Goal: Task Accomplishment & Management: Manage account settings

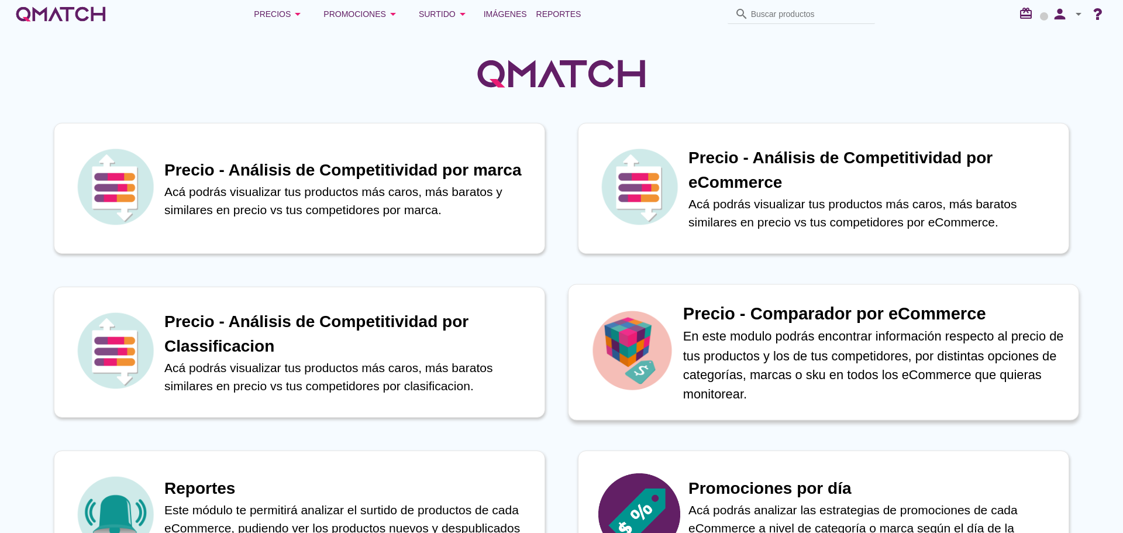
click at [894, 358] on p "En este modulo podrás encontrar información respecto al precio de tus productos…" at bounding box center [874, 364] width 383 height 77
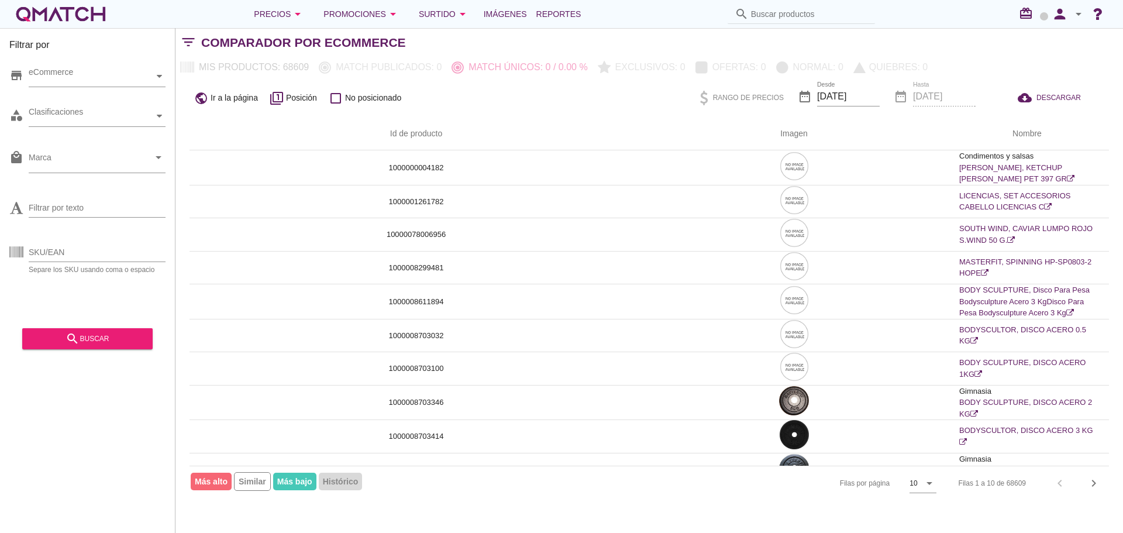
click at [1076, 16] on icon "arrow_drop_down" at bounding box center [1078, 14] width 14 height 14
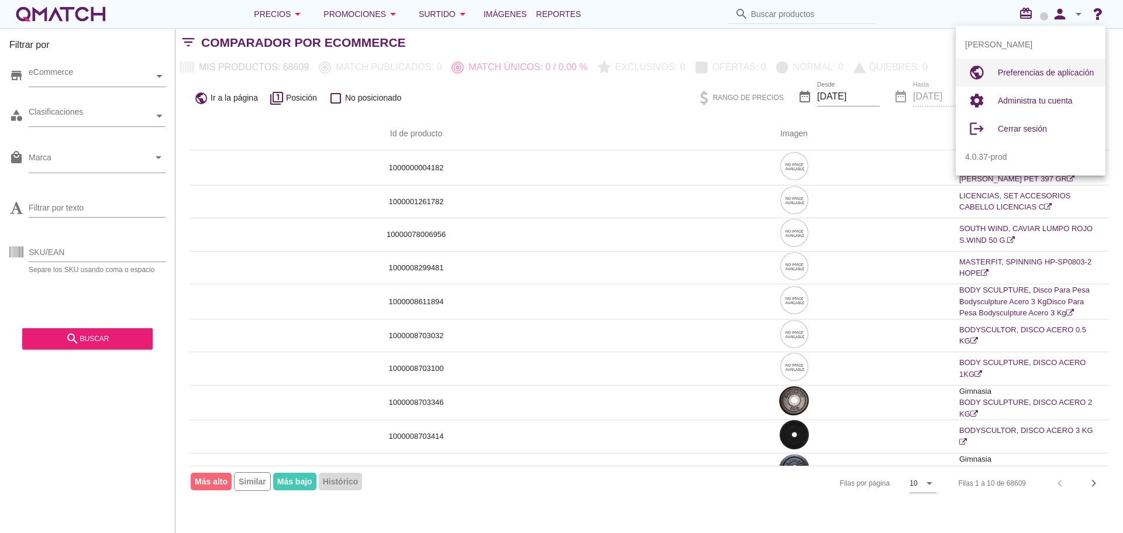
click at [1054, 71] on span "Preferencias de aplicación" at bounding box center [1045, 72] width 96 height 9
radio input "true"
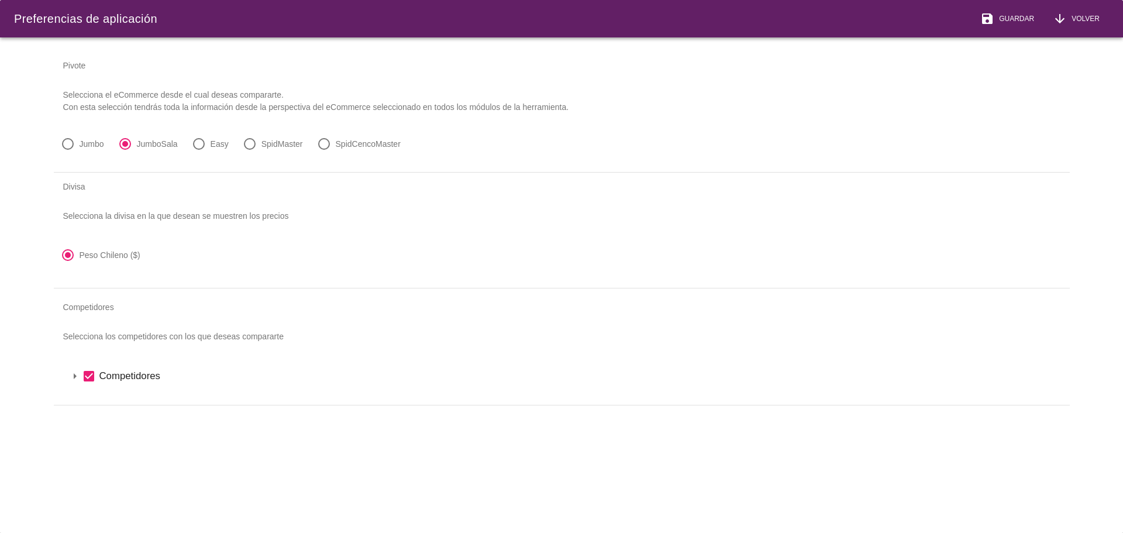
click at [77, 372] on icon "arrow_drop_down" at bounding box center [75, 376] width 14 height 14
click at [91, 395] on icon "arrow_drop_down" at bounding box center [90, 396] width 14 height 14
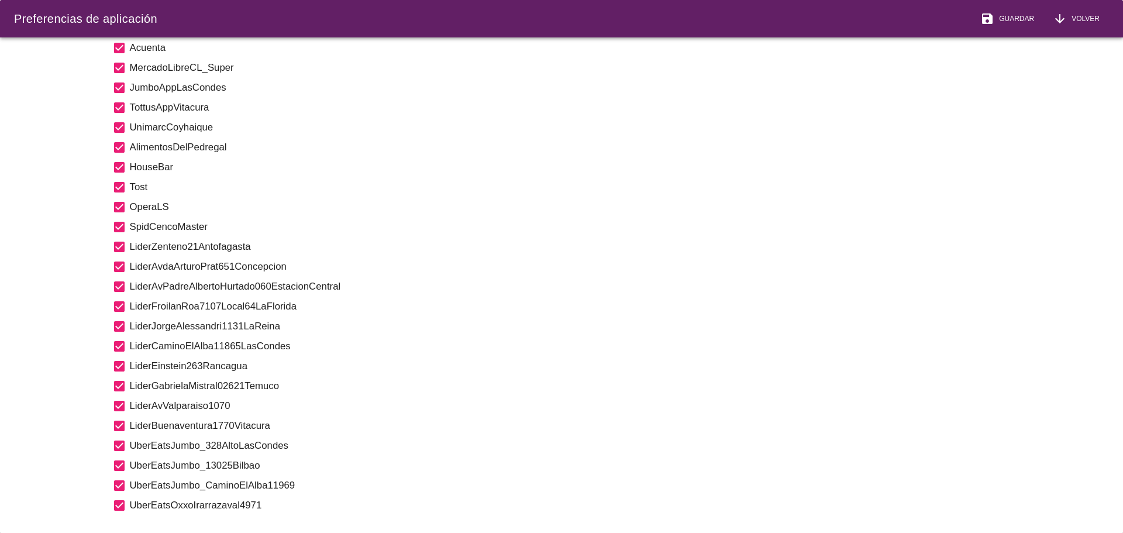
scroll to position [819, 0]
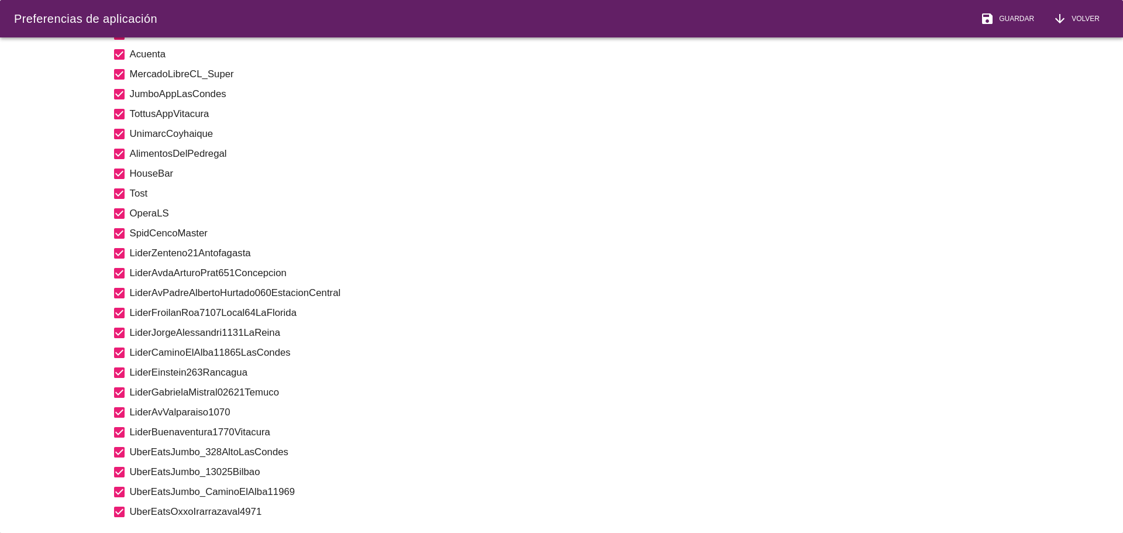
drag, startPoint x: 1085, startPoint y: 196, endPoint x: 1105, endPoint y: 201, distance: 21.0
click at [1087, 296] on div "Preferencias de aplicación save Guardar arrow_downward Volver Pivote Selecciona…" at bounding box center [561, 266] width 1123 height 533
drag, startPoint x: 1083, startPoint y: 181, endPoint x: 1071, endPoint y: 226, distance: 45.9
click at [1073, 333] on div "Pivote Selecciona el eCommerce desde el cual deseas compararte. Con esta selecc…" at bounding box center [562, 276] width 1044 height 479
drag, startPoint x: 1032, startPoint y: 237, endPoint x: 1055, endPoint y: 228, distance: 24.6
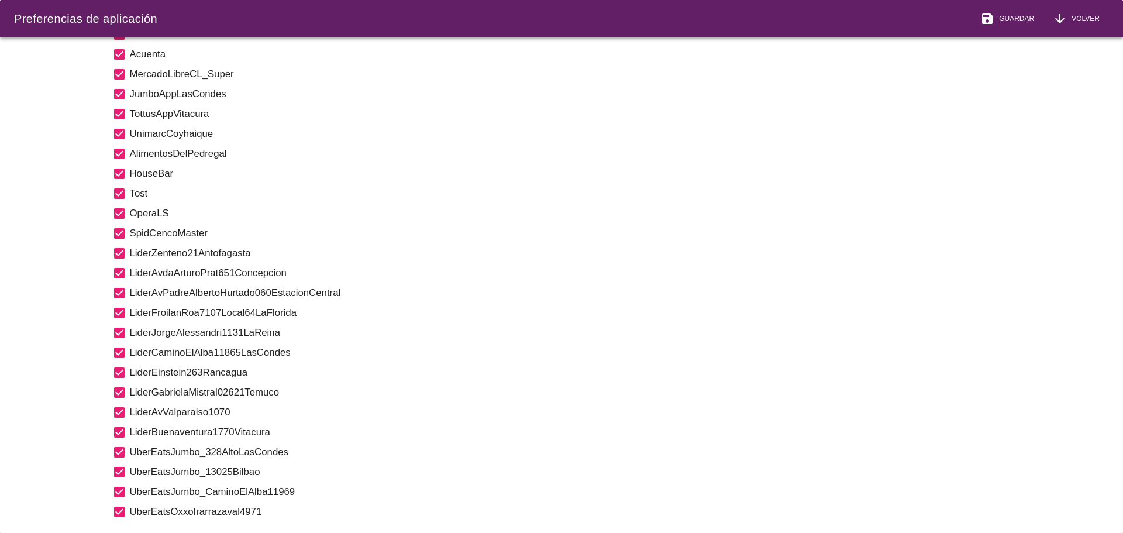
click at [1038, 236] on label "SpidCencoMaster" at bounding box center [593, 233] width 926 height 15
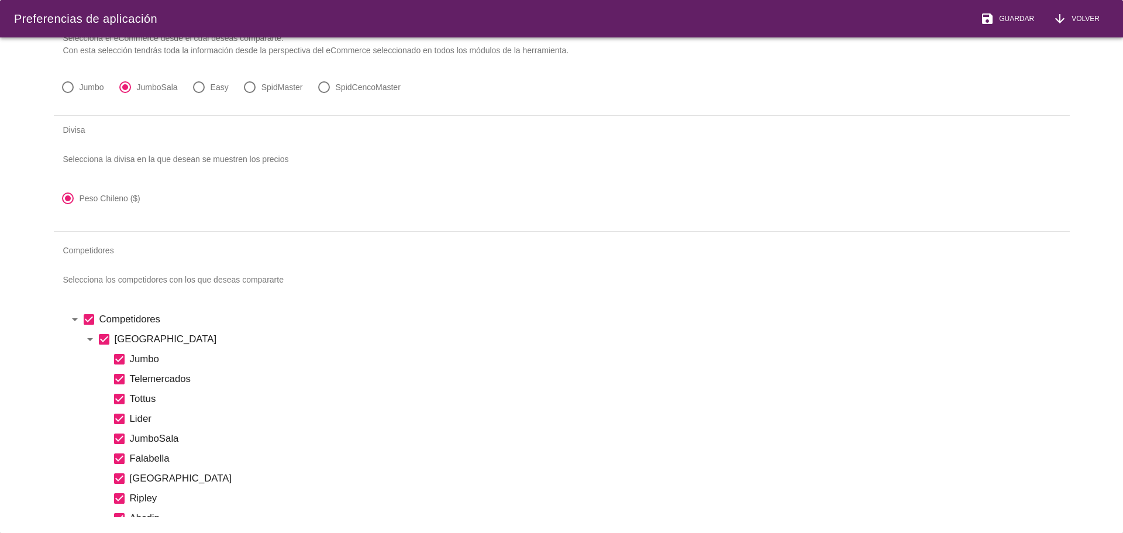
scroll to position [0, 0]
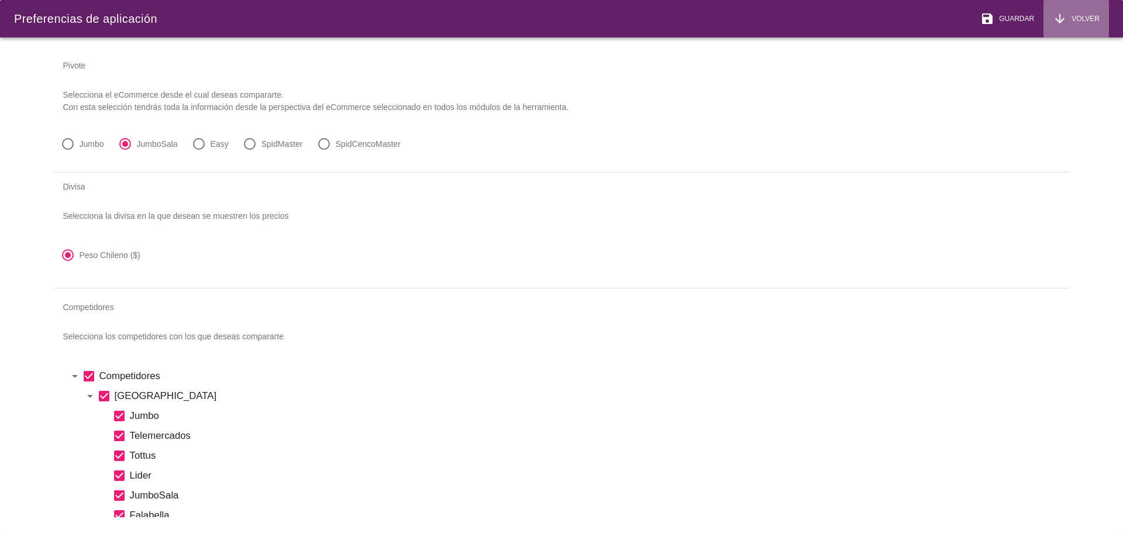
click at [1086, 21] on span "Volver" at bounding box center [1082, 18] width 33 height 11
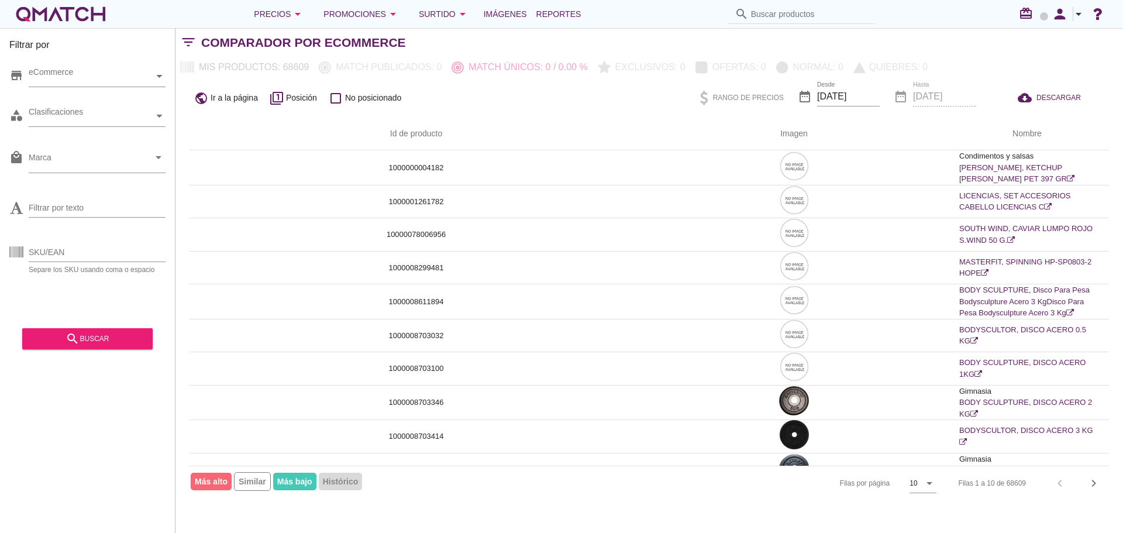
click at [1072, 12] on icon "arrow_drop_down" at bounding box center [1078, 14] width 14 height 14
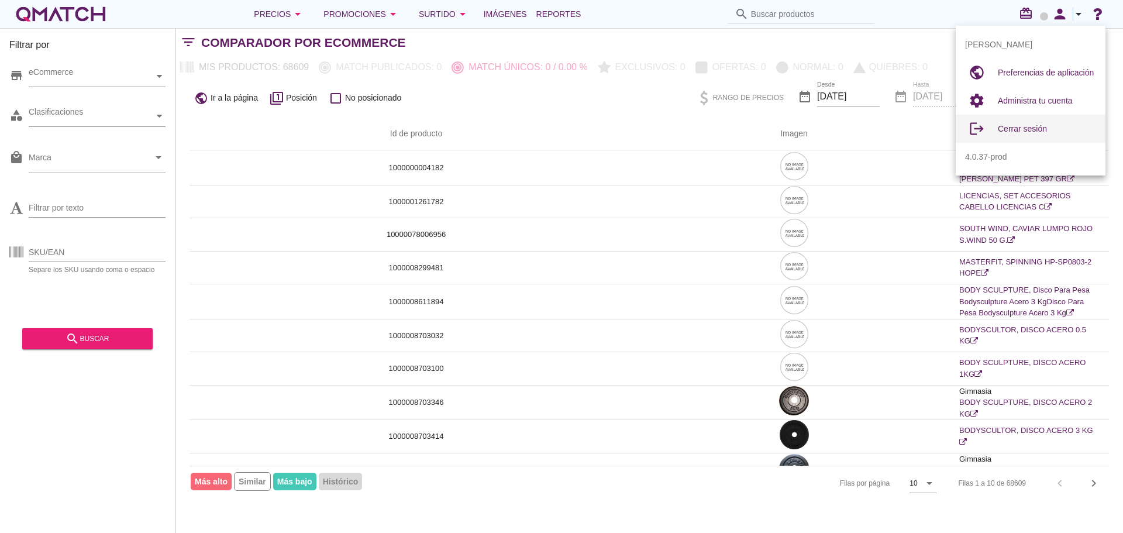
click at [1033, 126] on span "Cerrar sesión" at bounding box center [1021, 128] width 49 height 9
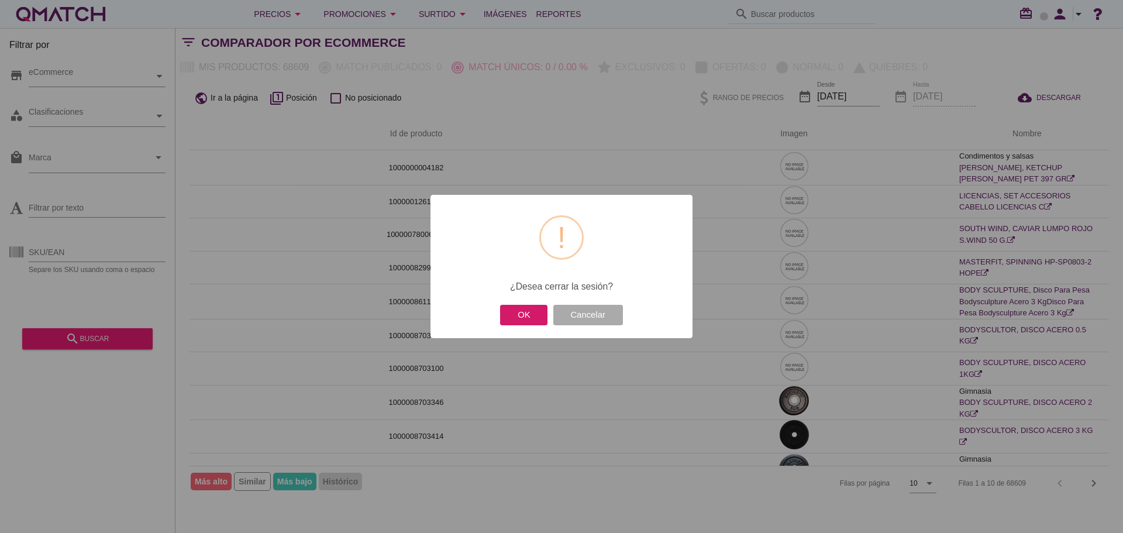
click at [523, 314] on button "OK" at bounding box center [523, 315] width 47 height 20
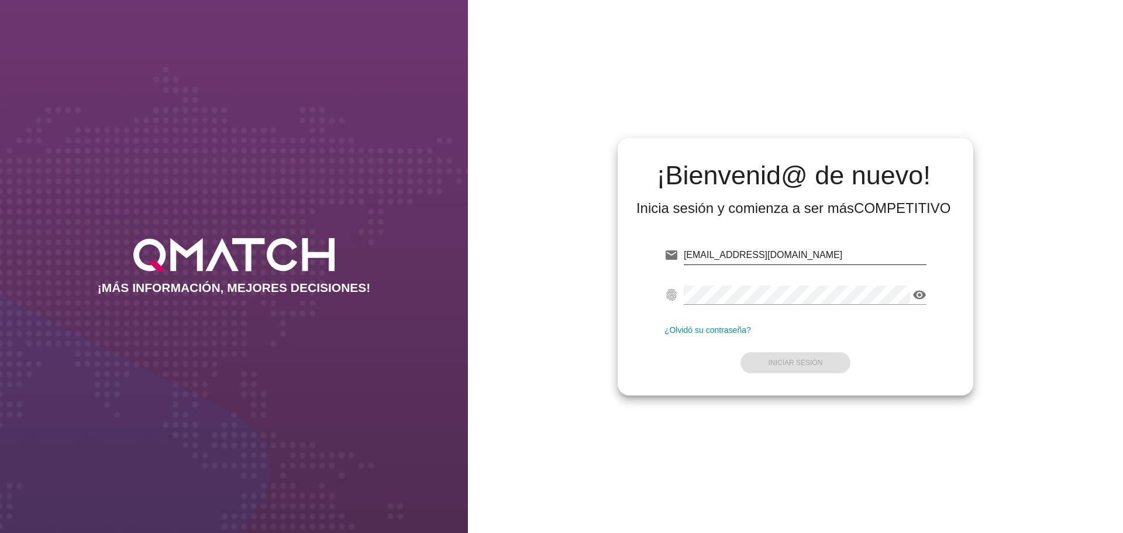
click at [785, 254] on input "[EMAIL_ADDRESS][DOMAIN_NAME]" at bounding box center [804, 255] width 243 height 19
paste input "[PERSON_NAME][EMAIL_ADDRESS][PERSON_NAME][DOMAIN_NAME]"
click at [807, 358] on strong "Iniciar Sesión" at bounding box center [795, 362] width 54 height 8
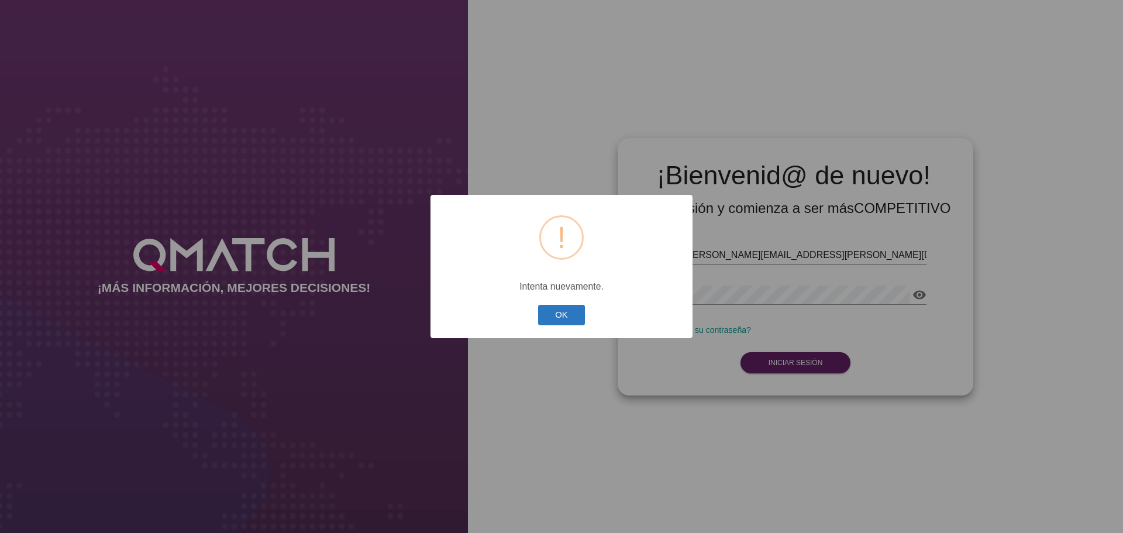
click at [567, 316] on button "OK" at bounding box center [561, 315] width 47 height 20
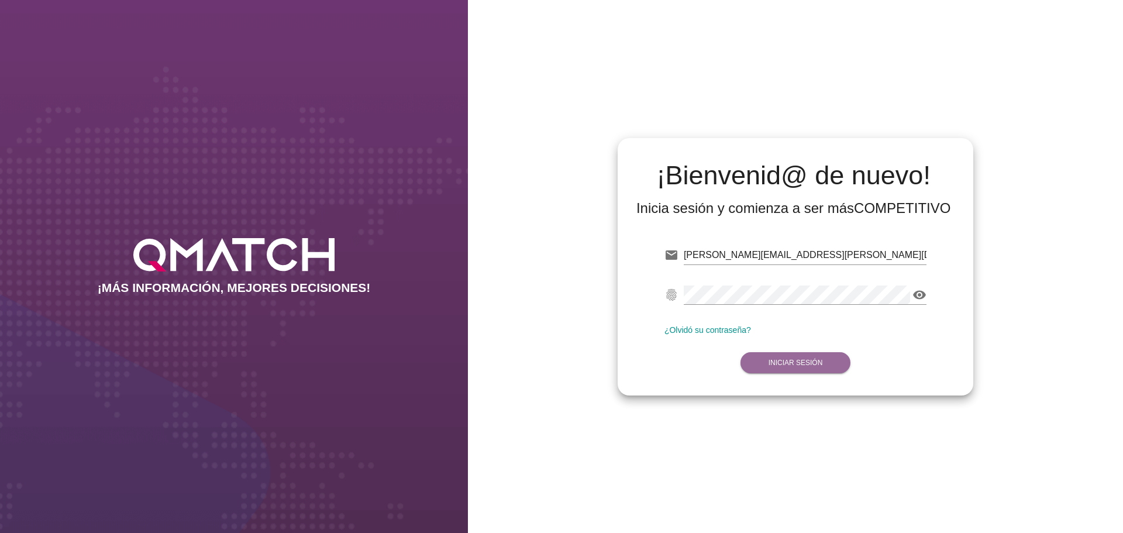
click at [782, 366] on strong "Iniciar Sesión" at bounding box center [795, 362] width 54 height 8
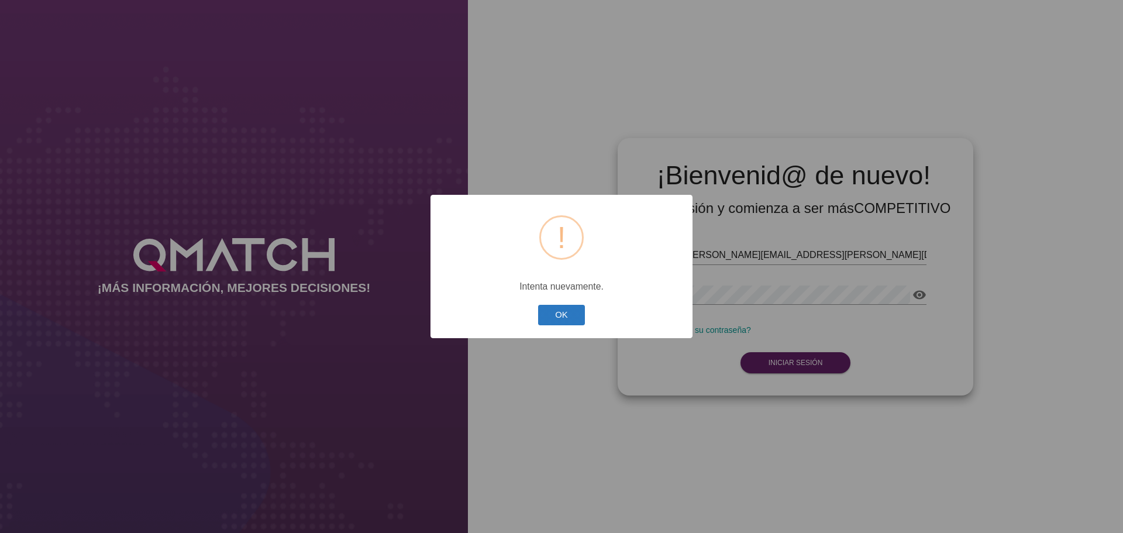
click at [565, 313] on button "OK" at bounding box center [561, 315] width 47 height 20
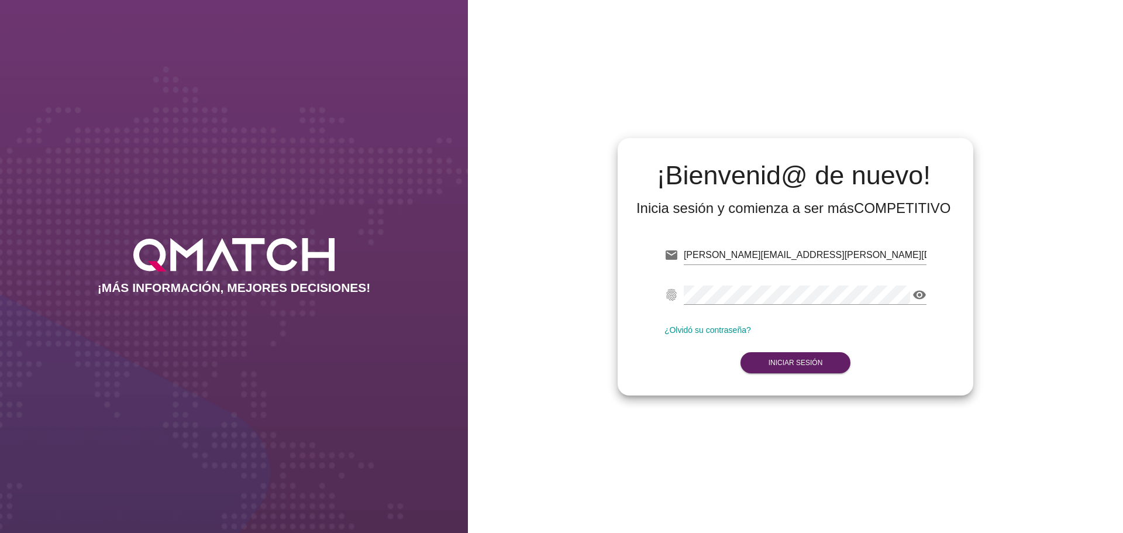
click at [1106, 164] on div "¡Bienvenid@ de nuevo! Inicia sesión y comienza a ser más COMPETITIVO email [PER…" at bounding box center [795, 266] width 655 height 533
drag, startPoint x: 795, startPoint y: 265, endPoint x: 842, endPoint y: 251, distance: 50.1
click at [842, 251] on input "[PERSON_NAME][EMAIL_ADDRESS][PERSON_NAME][DOMAIN_NAME]" at bounding box center [804, 255] width 243 height 19
click at [821, 360] on strong "Iniciar Sesión" at bounding box center [795, 362] width 54 height 8
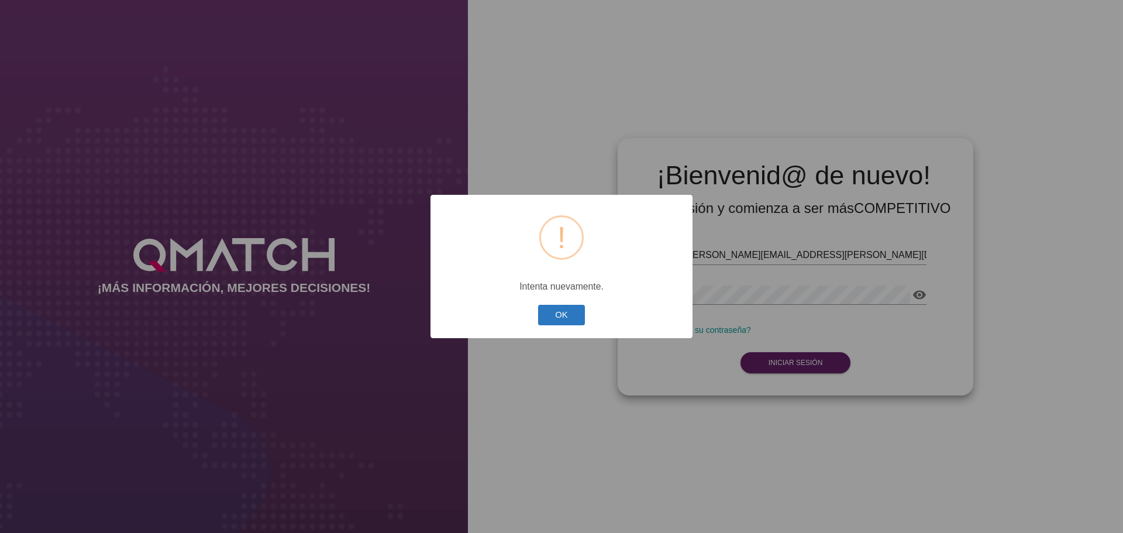
click at [550, 315] on button "OK" at bounding box center [561, 315] width 47 height 20
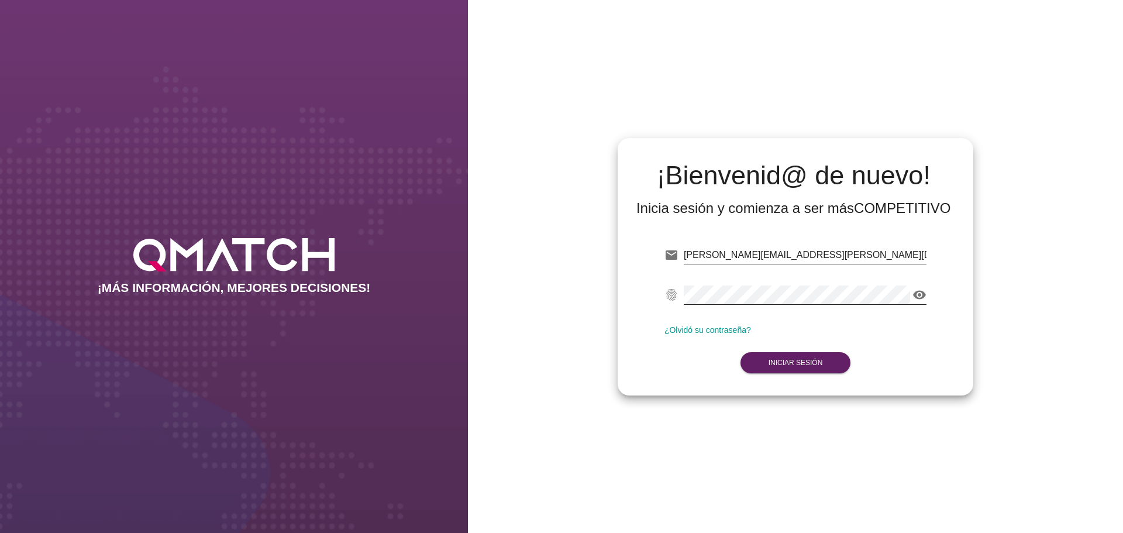
click at [921, 292] on icon "visibility" at bounding box center [919, 295] width 14 height 14
click at [827, 255] on input "[PERSON_NAME][EMAIL_ADDRESS][PERSON_NAME][DOMAIN_NAME]" at bounding box center [804, 255] width 243 height 19
paste input "[PERSON_NAME].vergaraguerra"
type input "[PERSON_NAME][EMAIL_ADDRESS][DOMAIN_NAME]"
click at [803, 353] on button "Iniciar Sesión" at bounding box center [795, 362] width 111 height 21
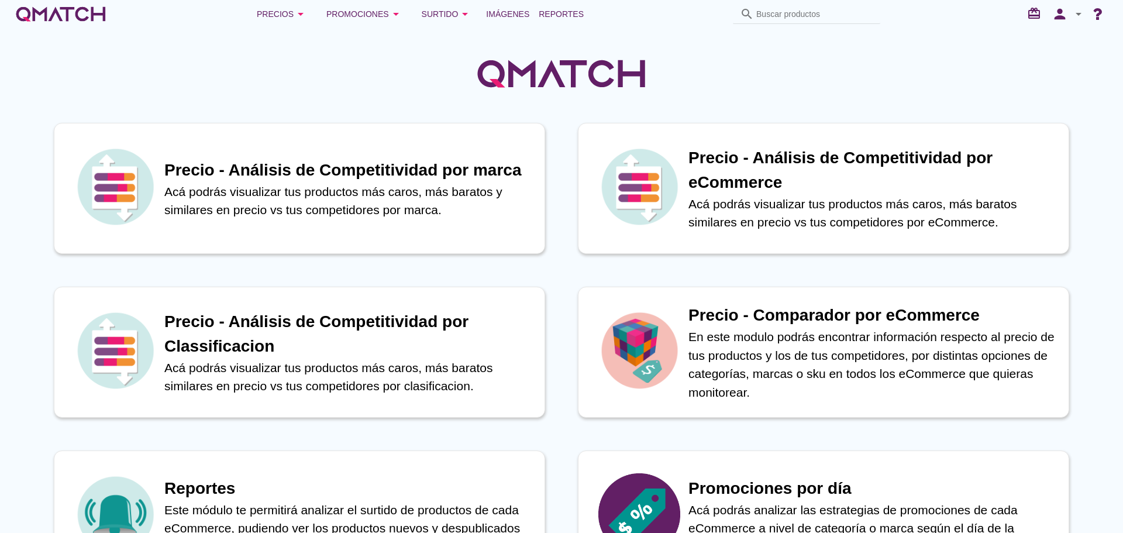
click at [1075, 13] on icon "arrow_drop_down" at bounding box center [1078, 14] width 14 height 14
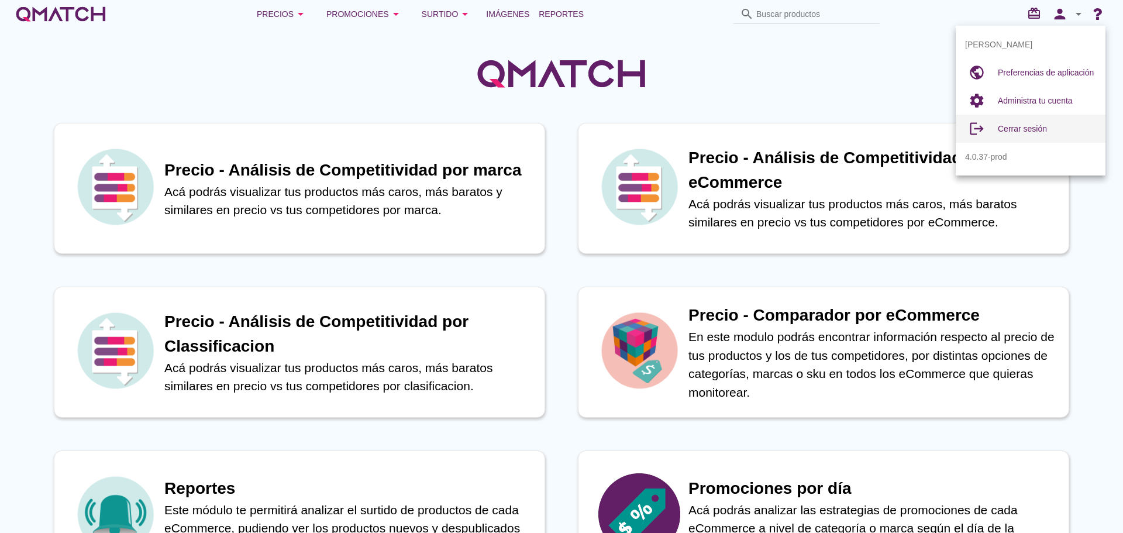
click at [1031, 125] on span "Cerrar sesión" at bounding box center [1021, 128] width 49 height 9
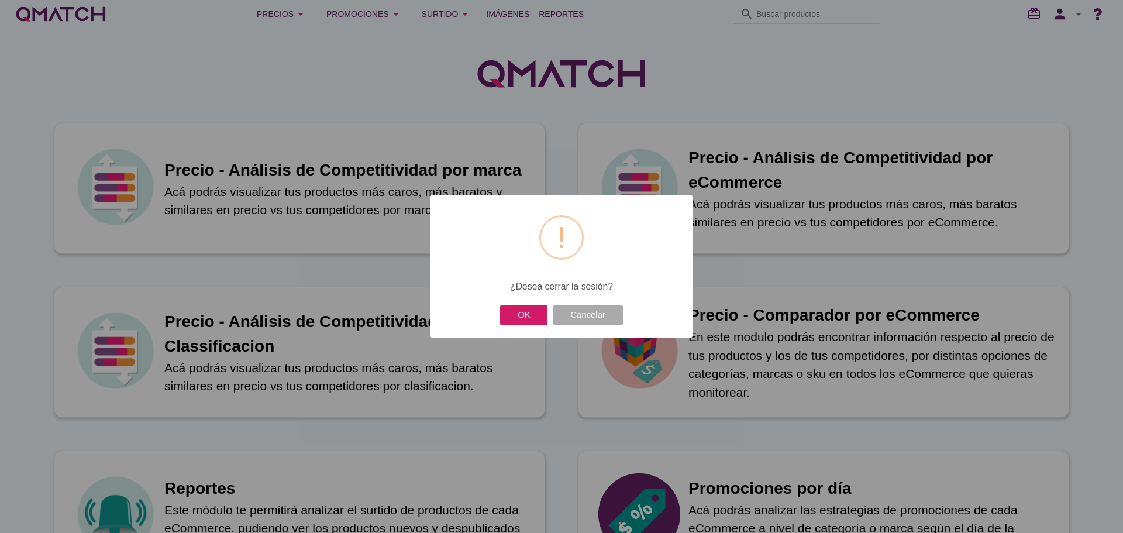
click at [530, 317] on button "OK" at bounding box center [523, 315] width 47 height 20
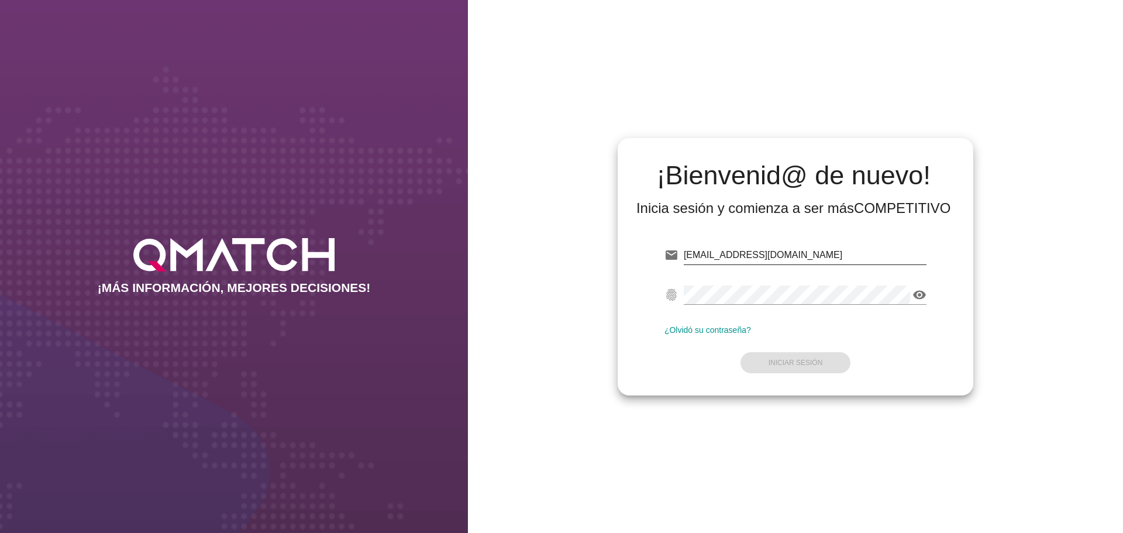
click at [803, 255] on input "[EMAIL_ADDRESS][DOMAIN_NAME]" at bounding box center [804, 255] width 243 height 19
paste input "[PERSON_NAME][EMAIL_ADDRESS][PERSON_NAME][DOMAIN_NAME]"
type input "[PERSON_NAME][EMAIL_ADDRESS][PERSON_NAME][DOMAIN_NAME]"
click at [827, 362] on button "Iniciar Sesión" at bounding box center [795, 362] width 111 height 21
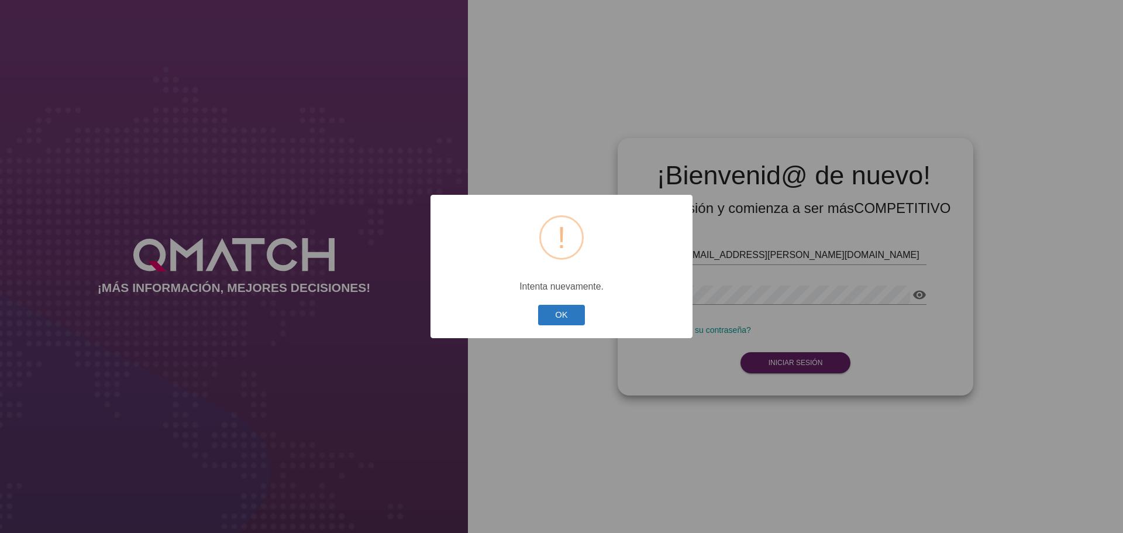
click at [564, 320] on button "OK" at bounding box center [561, 315] width 47 height 20
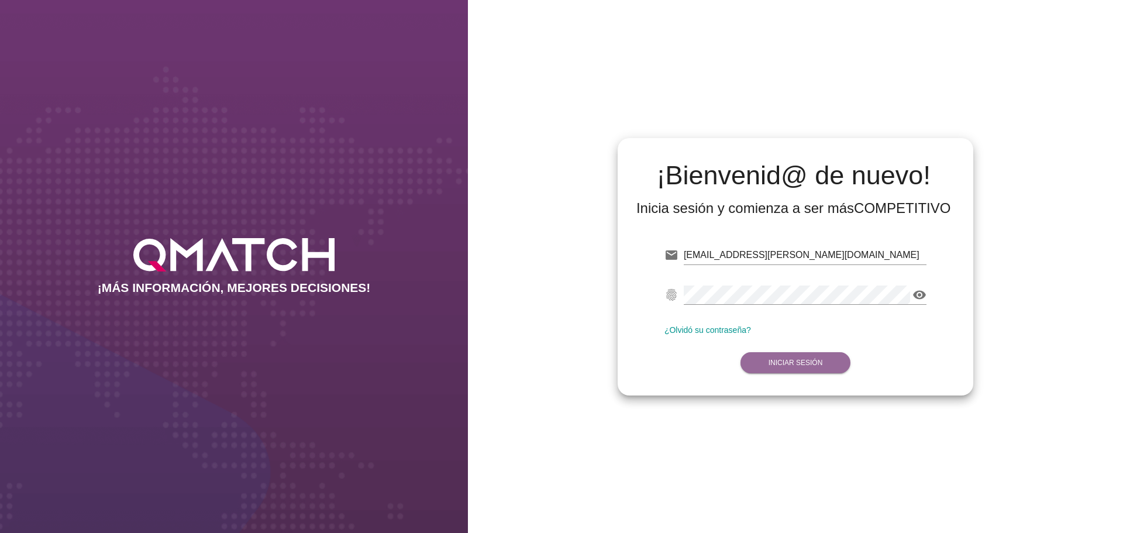
click at [803, 360] on strong "Iniciar Sesión" at bounding box center [795, 362] width 54 height 8
